Goal: Navigation & Orientation: Find specific page/section

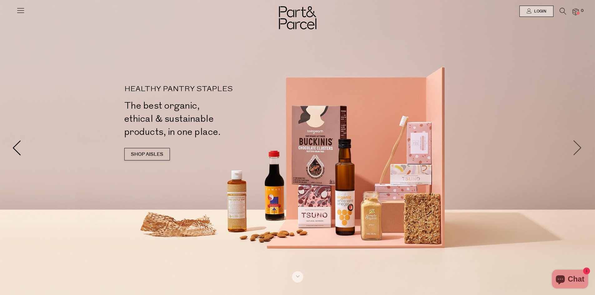
click at [580, 142] on span at bounding box center [578, 148] width 16 height 16
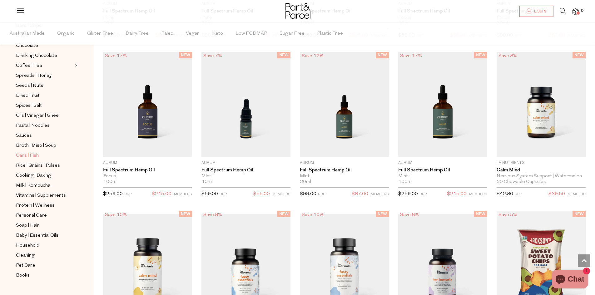
scroll to position [139, 0]
click at [31, 221] on span "Soap | Hair" at bounding box center [27, 224] width 23 height 7
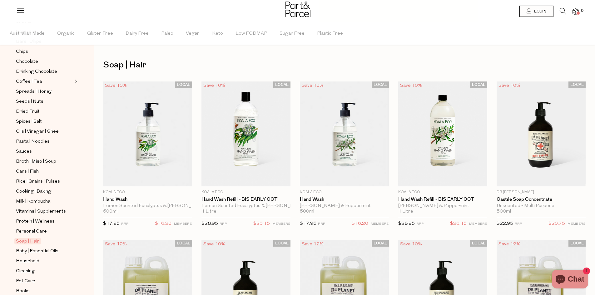
scroll to position [139, 0]
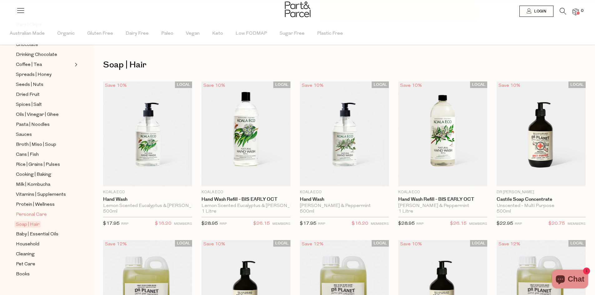
click at [31, 211] on span "Personal Care" at bounding box center [31, 214] width 31 height 7
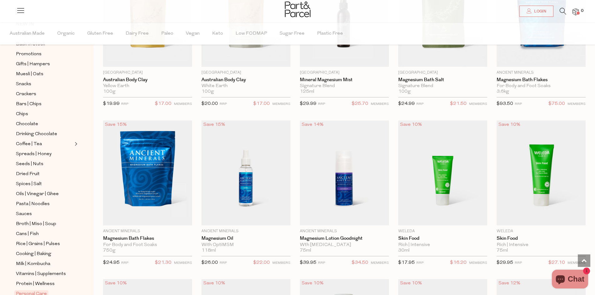
scroll to position [62, 0]
